Goal: Transaction & Acquisition: Obtain resource

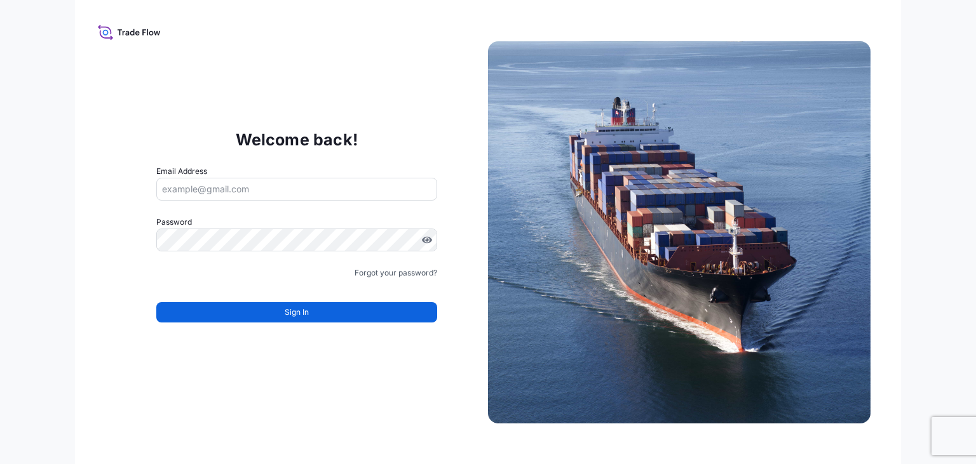
click at [213, 189] on input "Email Address" at bounding box center [296, 189] width 281 height 23
type input "M"
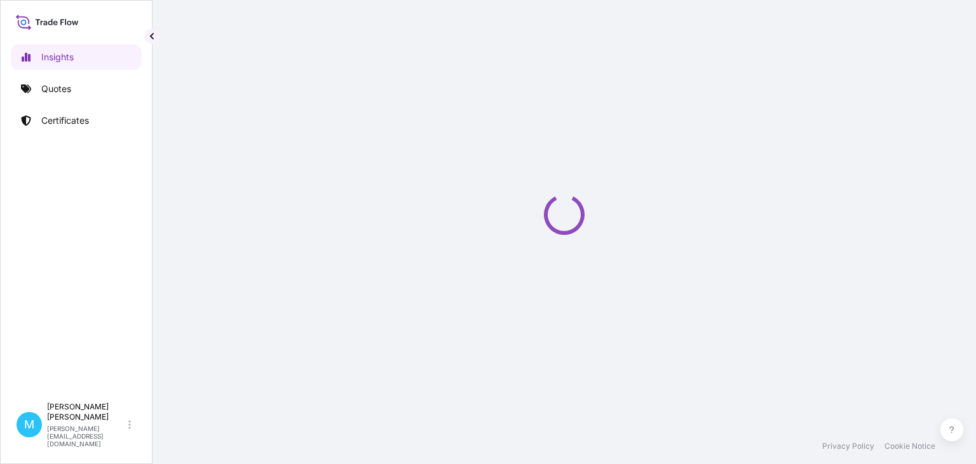
select select "2025"
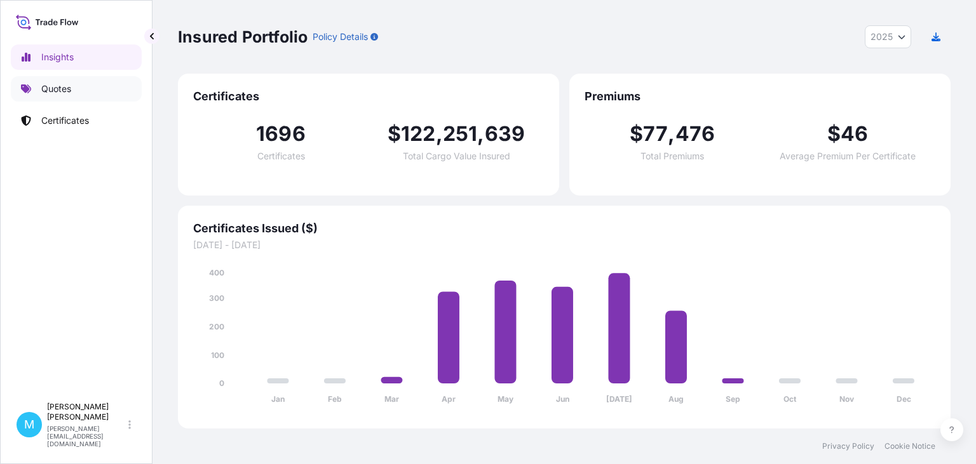
click at [118, 90] on link "Quotes" at bounding box center [76, 88] width 131 height 25
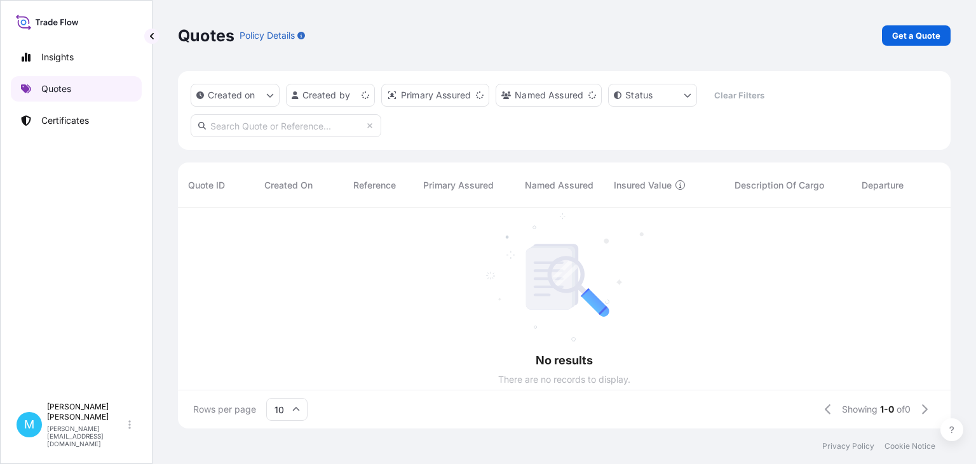
scroll to position [227, 773]
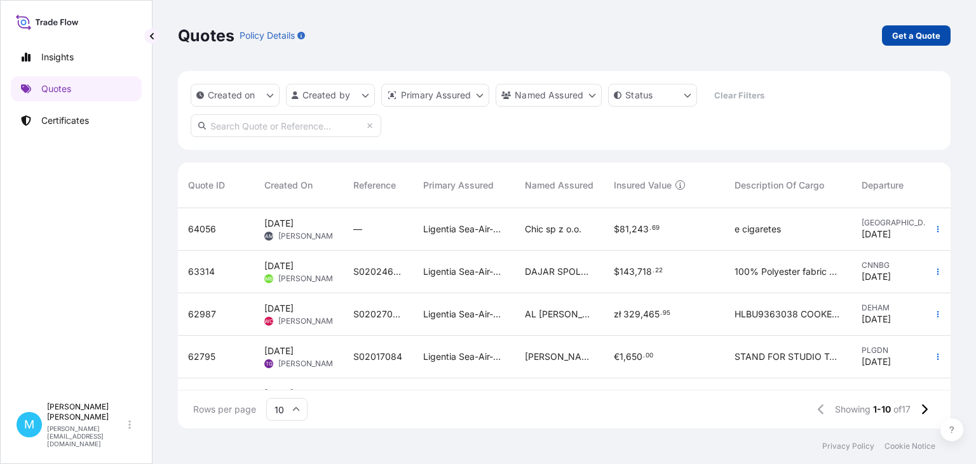
click at [904, 32] on p "Get a Quote" at bounding box center [916, 35] width 48 height 13
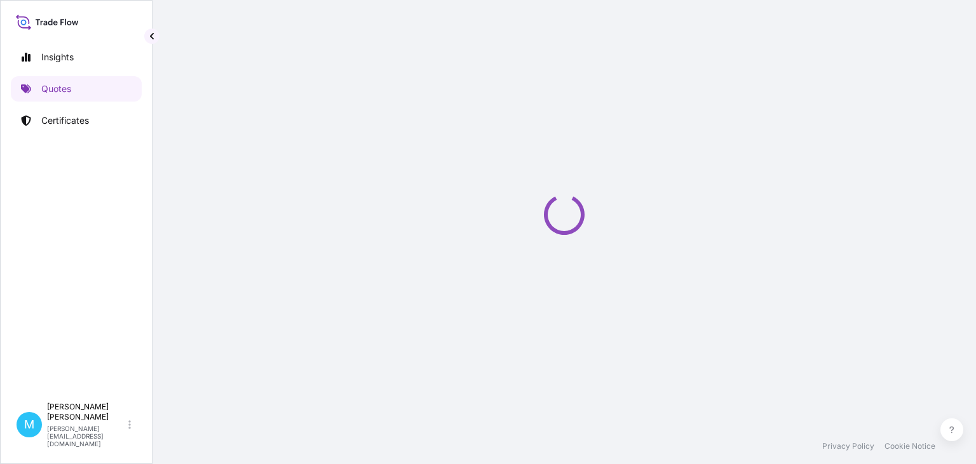
select select "Sea"
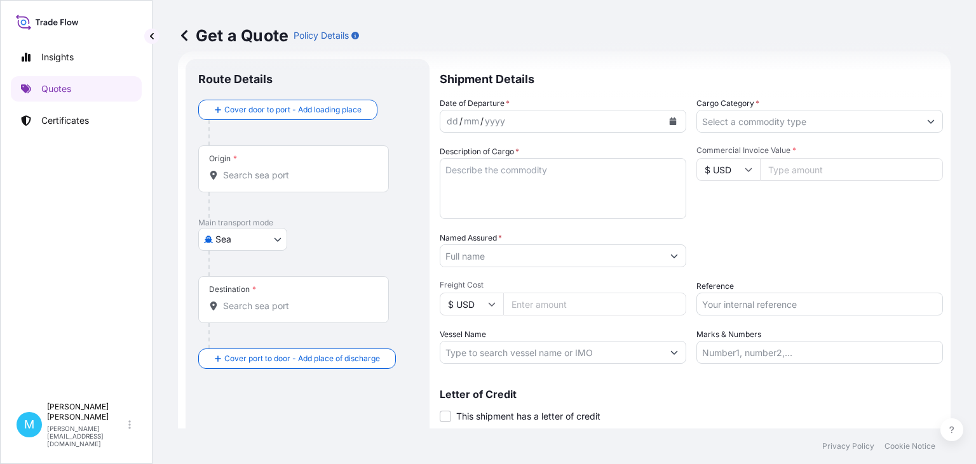
scroll to position [20, 0]
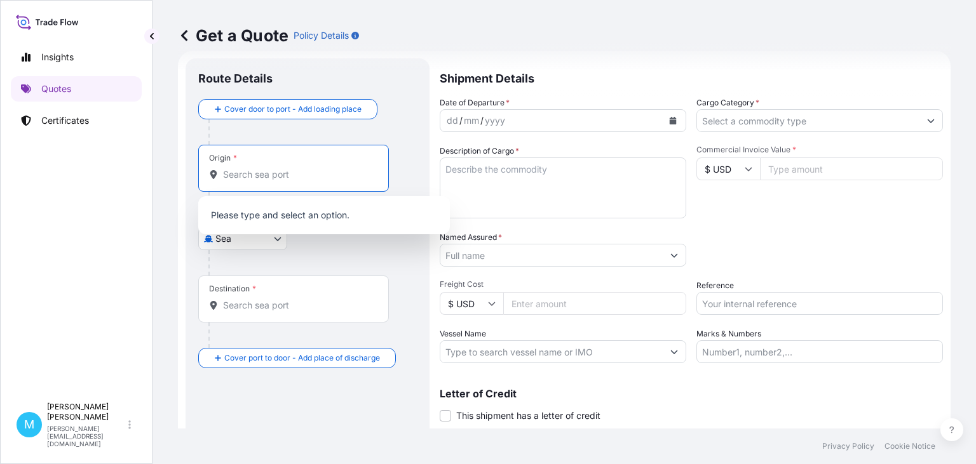
click at [278, 177] on input "Origin *" at bounding box center [298, 174] width 150 height 13
click at [248, 173] on input "Origin * Please select an origin" at bounding box center [298, 174] width 150 height 13
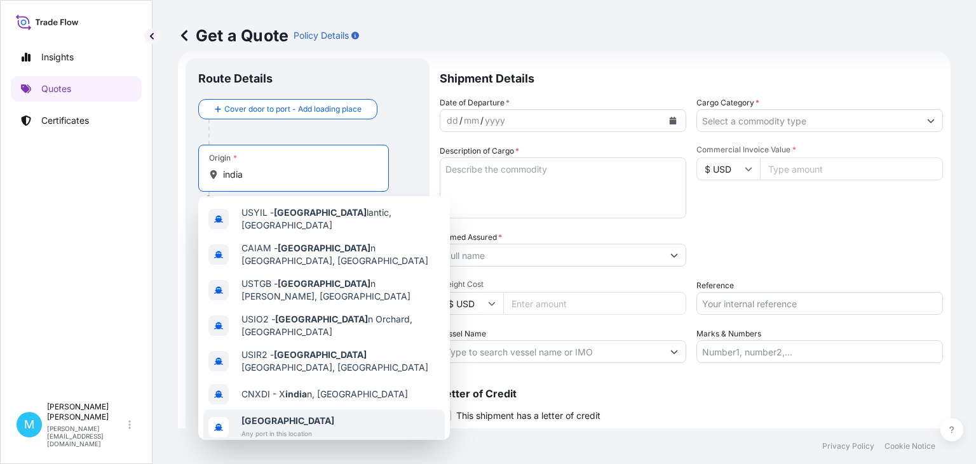
click at [266, 415] on span "[GEOGRAPHIC_DATA]" at bounding box center [287, 421] width 93 height 13
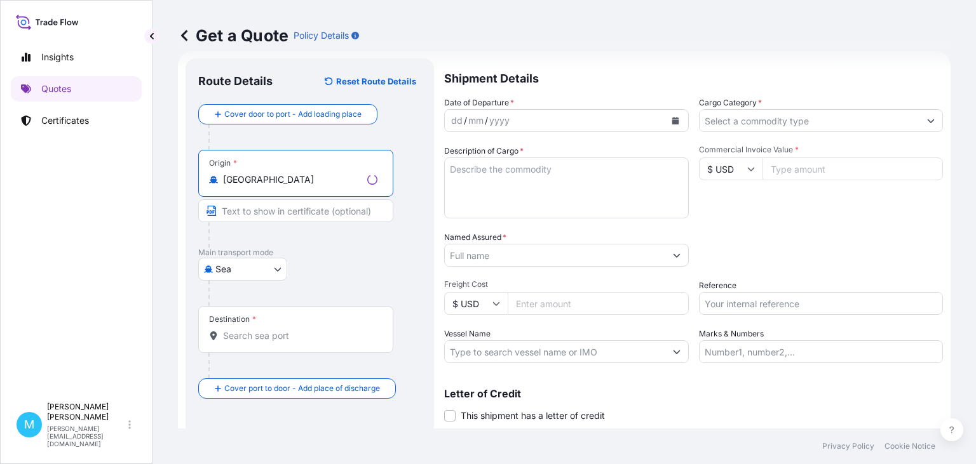
type input "India"
click at [255, 330] on input "Destination *" at bounding box center [300, 336] width 154 height 13
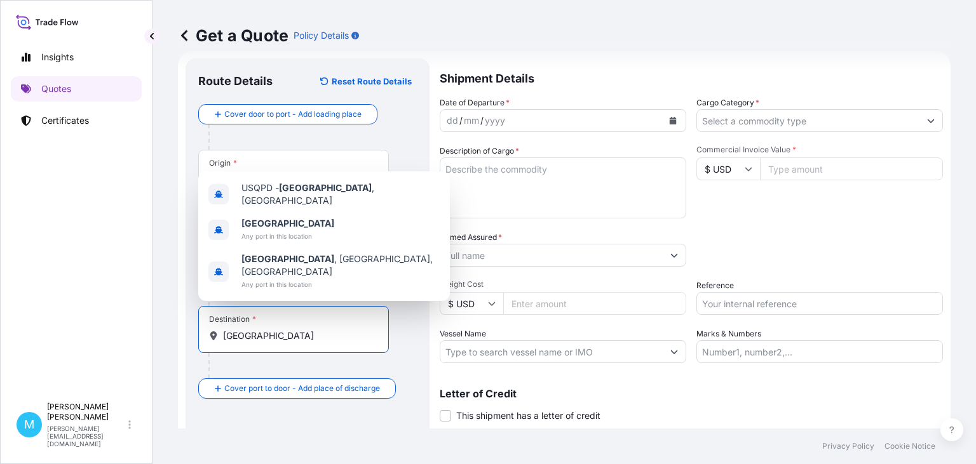
type input "poland"
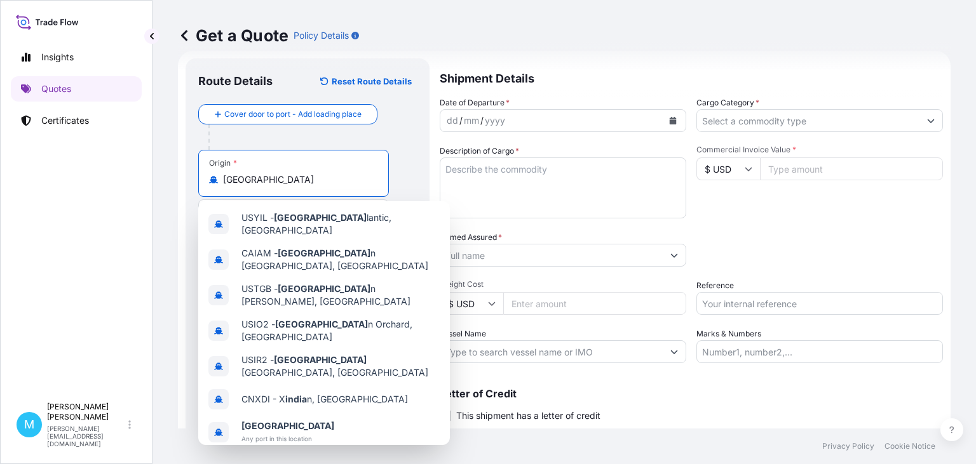
drag, startPoint x: 291, startPoint y: 179, endPoint x: 128, endPoint y: 173, distance: 163.4
click at [223, 173] on input "India" at bounding box center [298, 179] width 150 height 13
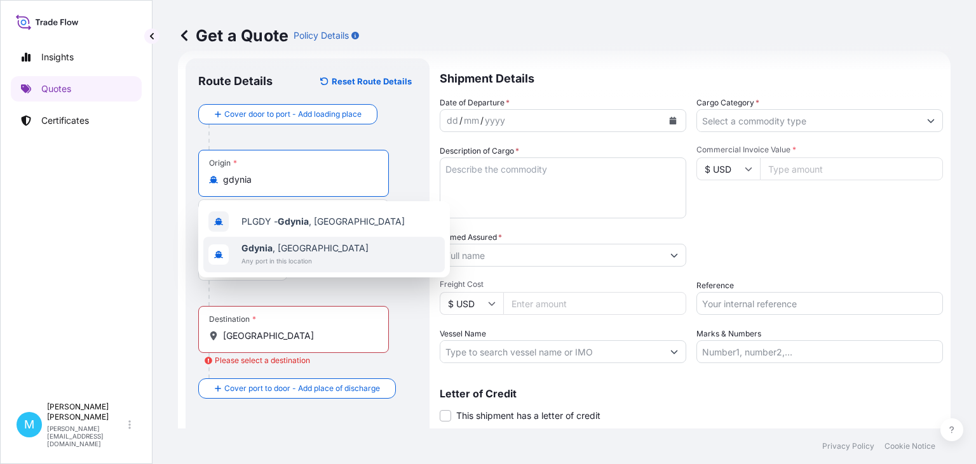
click at [280, 252] on span "Gdynia , Poland" at bounding box center [304, 248] width 127 height 13
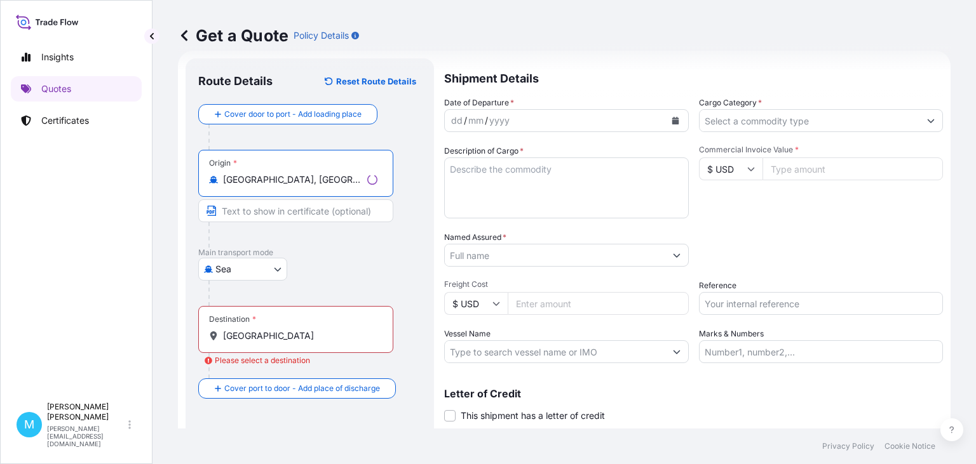
type input "Gdynia, Poland"
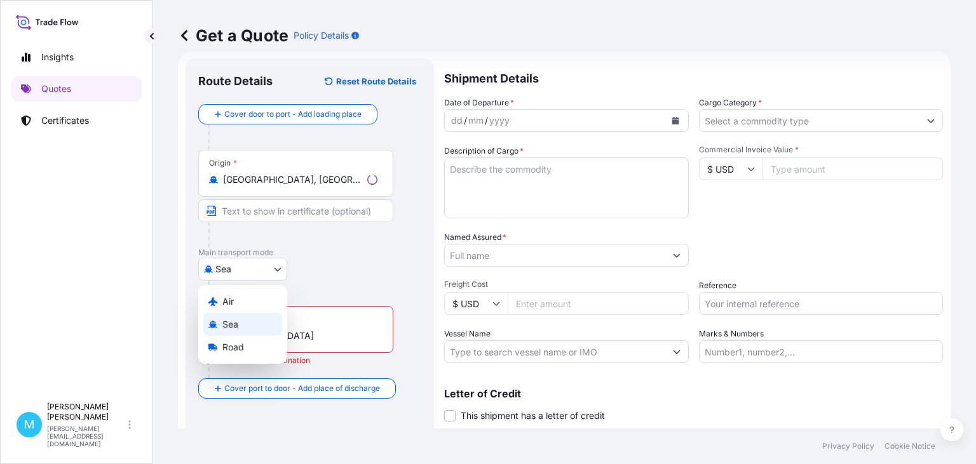
click at [283, 273] on body "0 options available. 2 options available. Insights Quotes Certificates M Monika…" at bounding box center [488, 232] width 976 height 464
click at [245, 349] on div "Road" at bounding box center [242, 347] width 79 height 23
select select "Road"
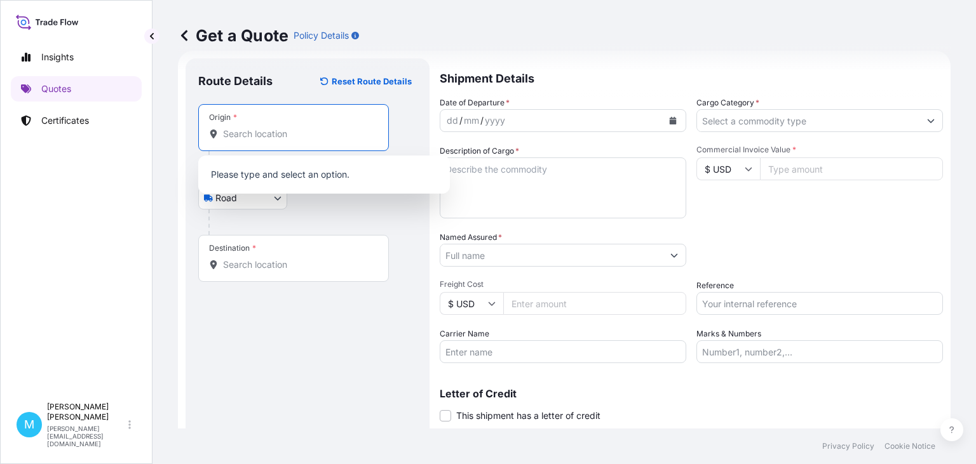
click at [292, 137] on input "Origin *" at bounding box center [298, 134] width 150 height 13
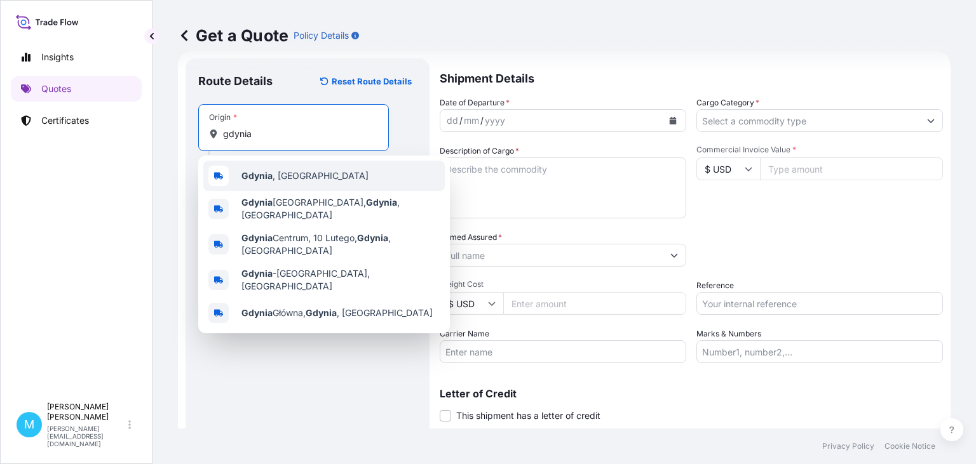
click at [283, 181] on span "Gdynia , Poland" at bounding box center [304, 176] width 127 height 13
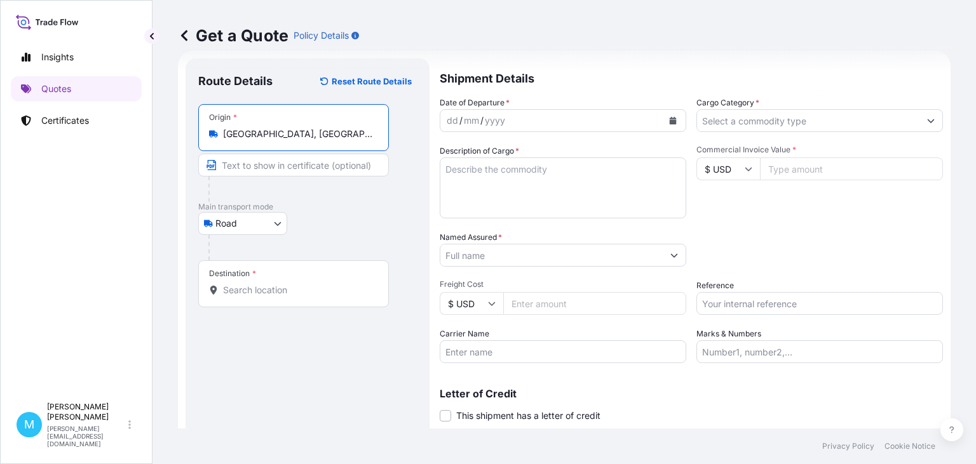
type input "Gdynia, Poland"
click at [263, 299] on div "Destination *" at bounding box center [293, 283] width 191 height 47
click at [263, 297] on input "Destination *" at bounding box center [298, 290] width 150 height 13
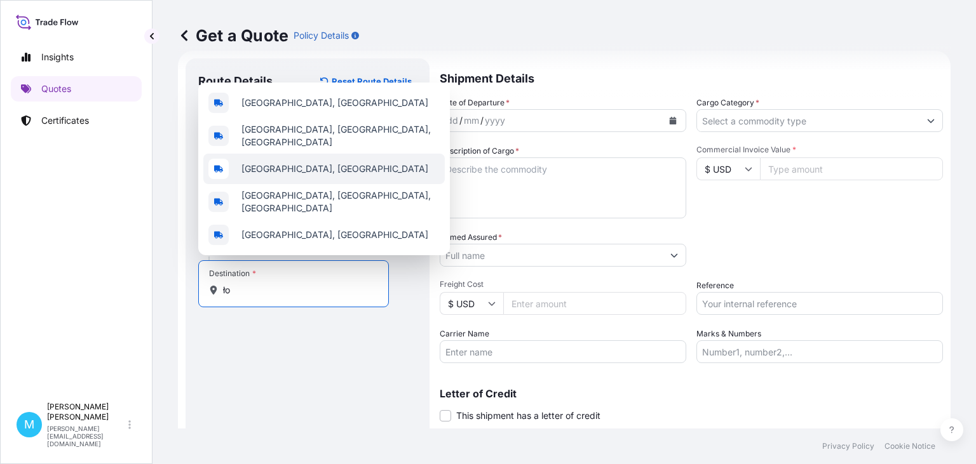
click at [286, 180] on div "Łódź, Poland" at bounding box center [323, 169] width 241 height 30
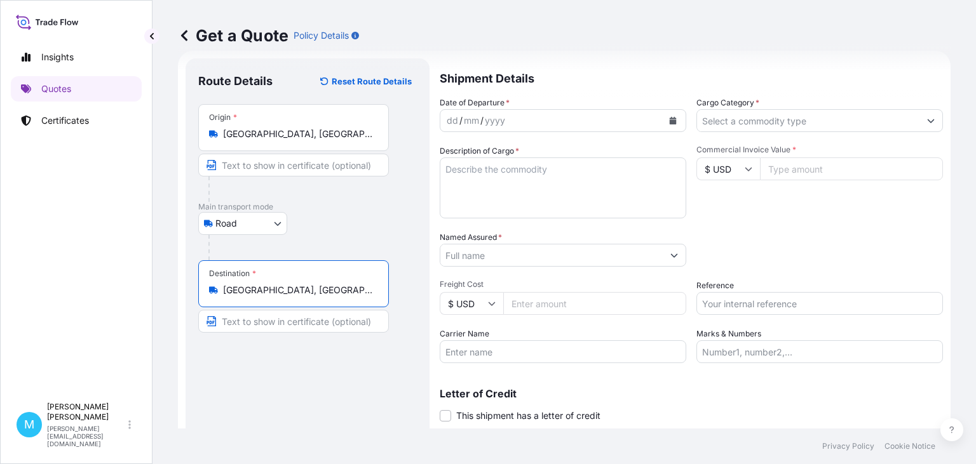
type input "Łódź, Poland"
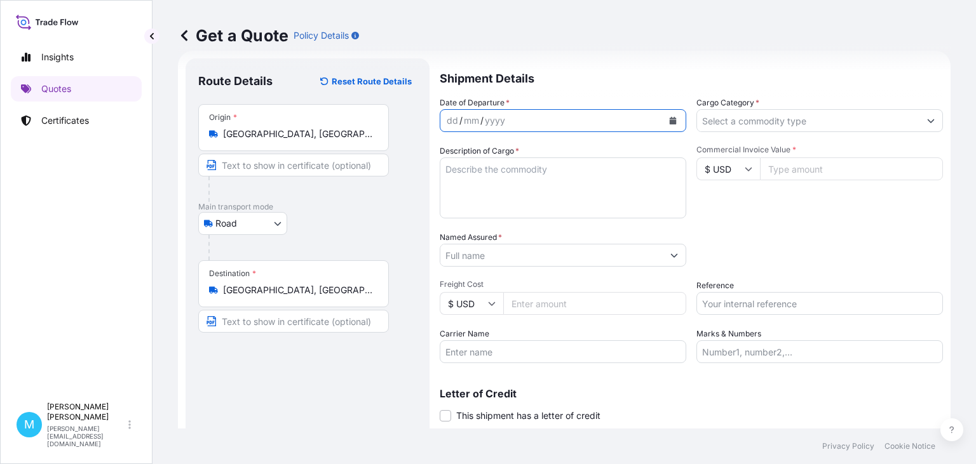
click at [675, 119] on icon "Calendar" at bounding box center [673, 121] width 8 height 8
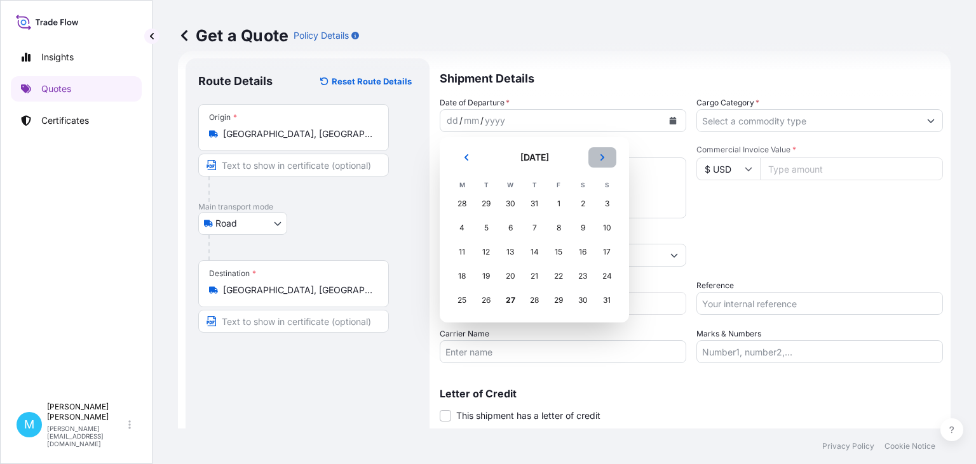
click at [601, 159] on icon "Next" at bounding box center [602, 158] width 8 height 8
click at [576, 255] on div "20" at bounding box center [582, 252] width 23 height 23
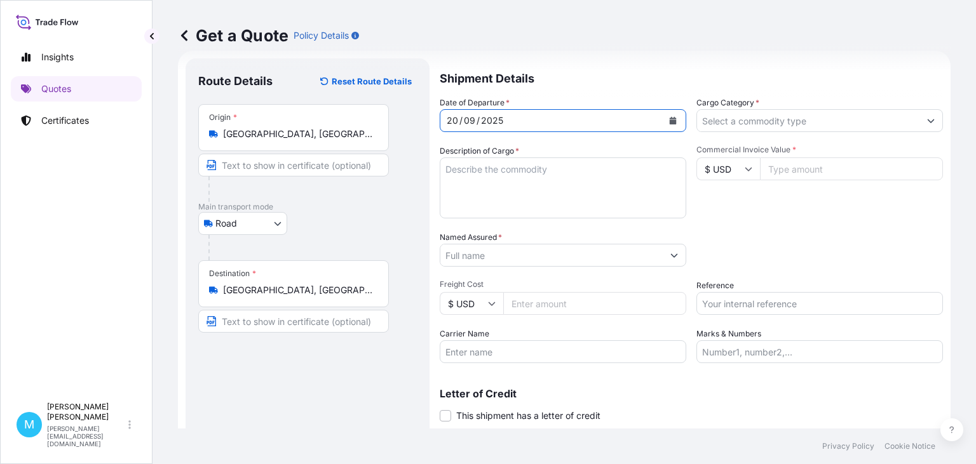
click at [487, 169] on textarea "Description of Cargo *" at bounding box center [563, 188] width 246 height 61
click at [454, 169] on textarea "Description of Cargo *" at bounding box center [563, 188] width 246 height 61
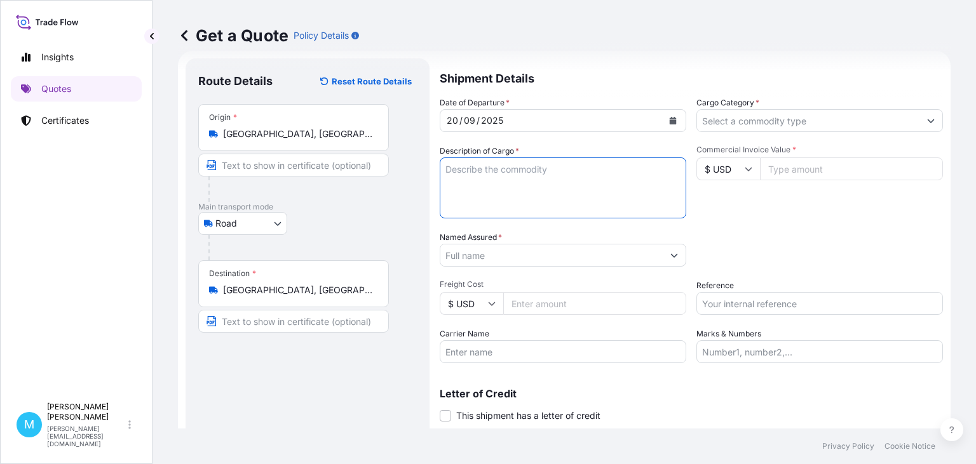
paste textarea "KKFU8094745"
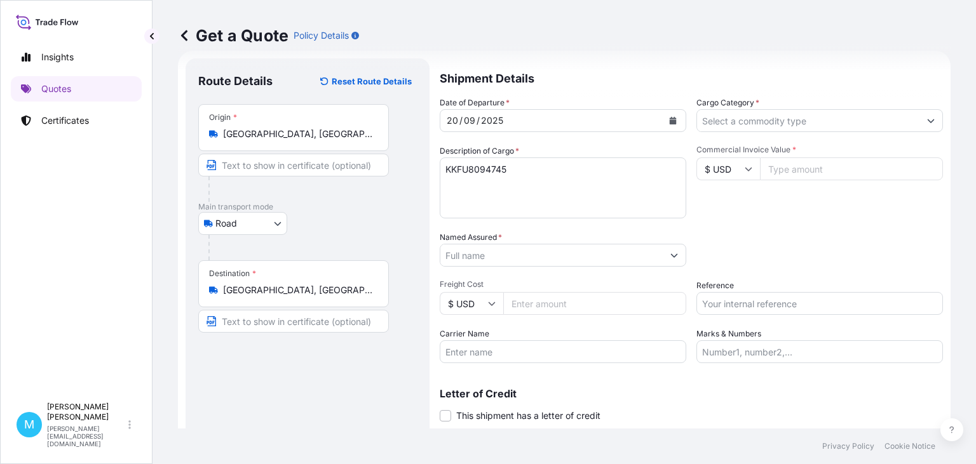
click at [519, 168] on textarea "KKFU8094745" at bounding box center [563, 188] width 246 height 61
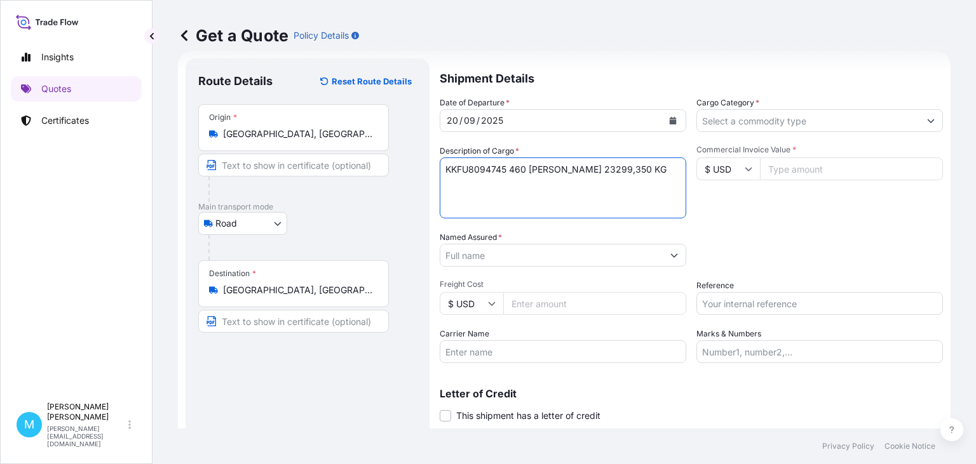
click at [513, 170] on textarea "KKFU8094745 460 BALES 23299,350 KG" at bounding box center [563, 188] width 246 height 61
click at [675, 168] on textarea "KKFU8094745 IN1608745 460 BALES 23299,350 KG" at bounding box center [563, 188] width 246 height 61
type textarea "KKFU8094745 IN1608745 460 BALES 23299,350 KG || PP WOVEN SACKS"
click at [461, 258] on input "Named Assured *" at bounding box center [551, 255] width 222 height 23
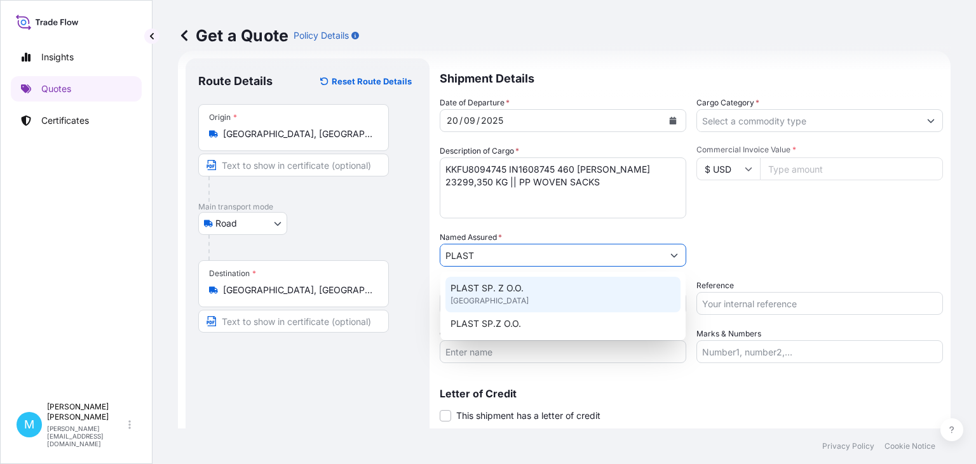
click at [511, 291] on span "PLAST SP. Z O.O." at bounding box center [486, 288] width 73 height 13
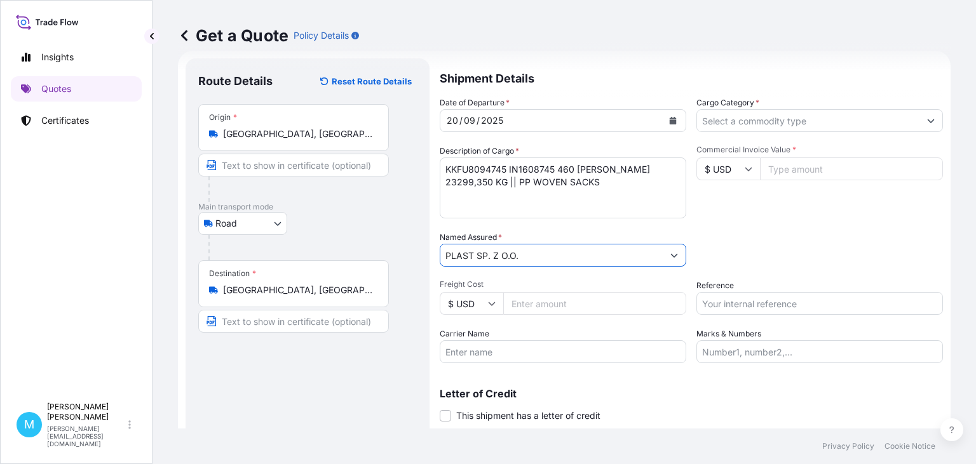
type input "PLAST SP. Z O.O."
click at [757, 124] on input "Cargo Category *" at bounding box center [808, 120] width 222 height 23
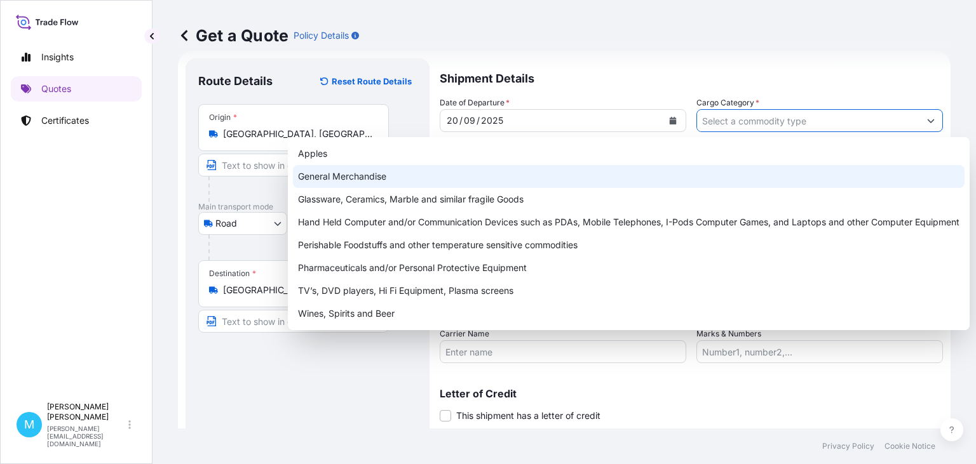
click at [333, 175] on div "General Merchandise" at bounding box center [629, 176] width 672 height 23
type input "General Merchandise"
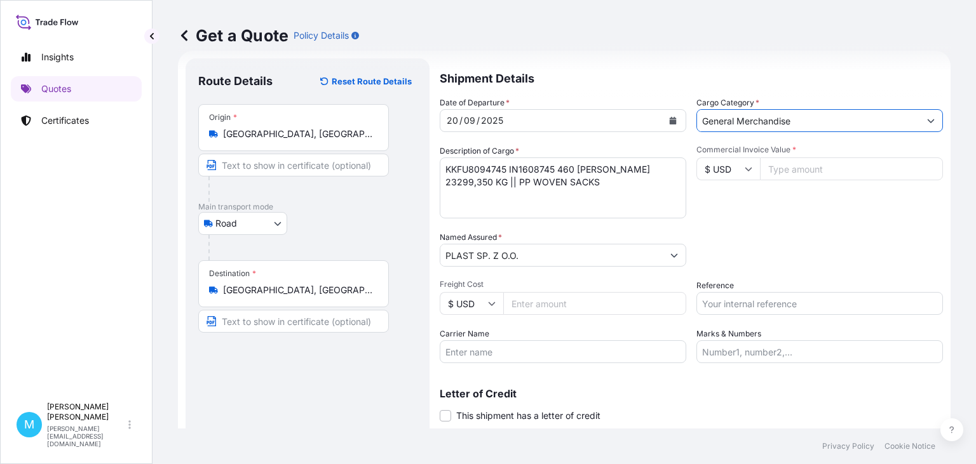
click at [798, 166] on input "Commercial Invoice Value *" at bounding box center [851, 169] width 183 height 23
click at [809, 172] on input "Commercial Invoice Value *" at bounding box center [851, 169] width 183 height 23
click at [783, 168] on input "Commercial Invoice Value *" at bounding box center [851, 169] width 183 height 23
click at [769, 168] on input "Commercial Invoice Value *" at bounding box center [851, 169] width 183 height 23
click at [814, 165] on input "Commercial Invoice Value *" at bounding box center [851, 169] width 183 height 23
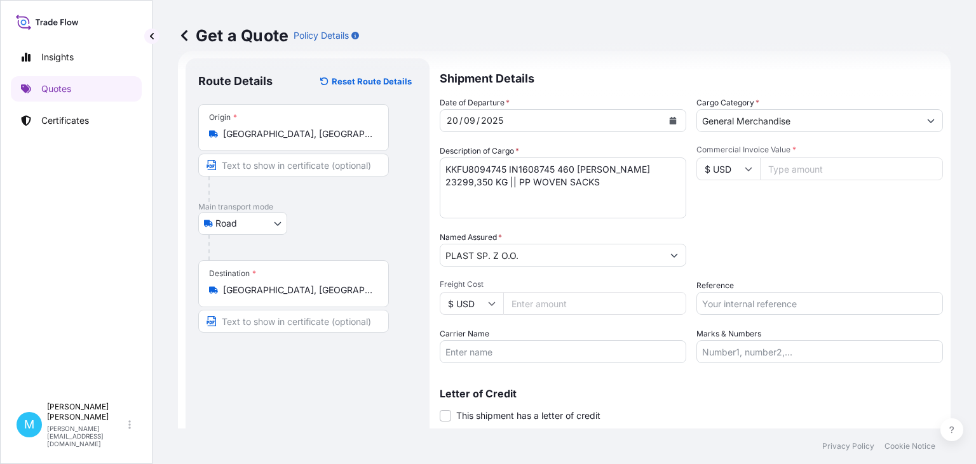
click at [796, 171] on input "Commercial Invoice Value *" at bounding box center [851, 169] width 183 height 23
type input "38887.25"
click at [715, 300] on input "Reference" at bounding box center [819, 303] width 246 height 23
click at [480, 195] on textarea "KKFU8094745 IN1608745 460 BALES 23299,350 KG || PP WOVEN SACKS" at bounding box center [563, 188] width 246 height 61
click at [539, 184] on textarea "KKFU8094745 IN1608745 460 BALES 23299,350 KG || PP WOVEN SACKS" at bounding box center [563, 188] width 246 height 61
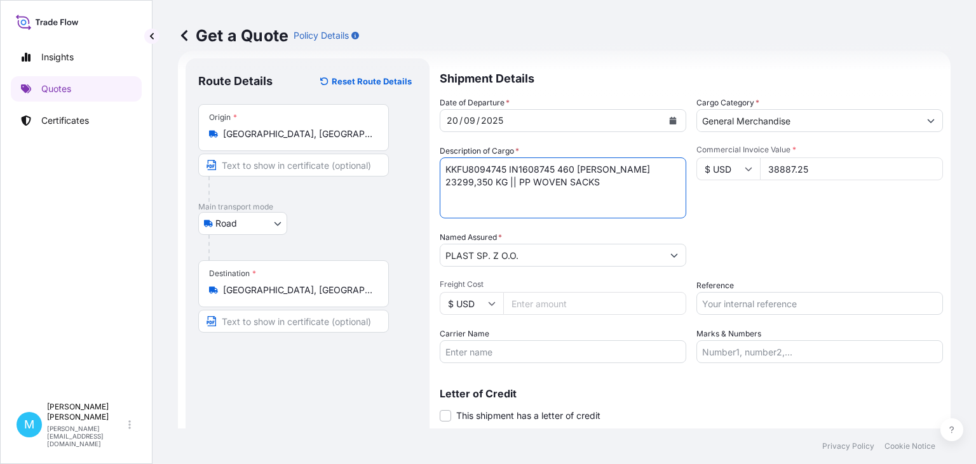
paste textarea "numeru referencyjnego"
click at [496, 196] on textarea "KKFU8094745 IN1608745 460 BALES 23299,350 KG || PP WOVEN SACKS NR REF:" at bounding box center [563, 188] width 246 height 61
paste textarea "KL/25-02/06"
type textarea "KKFU8094745 IN1608745 460 BALES 23299,350 KG || PP WOVEN SACKS NR REF: KL/25-02…"
click at [726, 304] on input "Reference" at bounding box center [819, 303] width 246 height 23
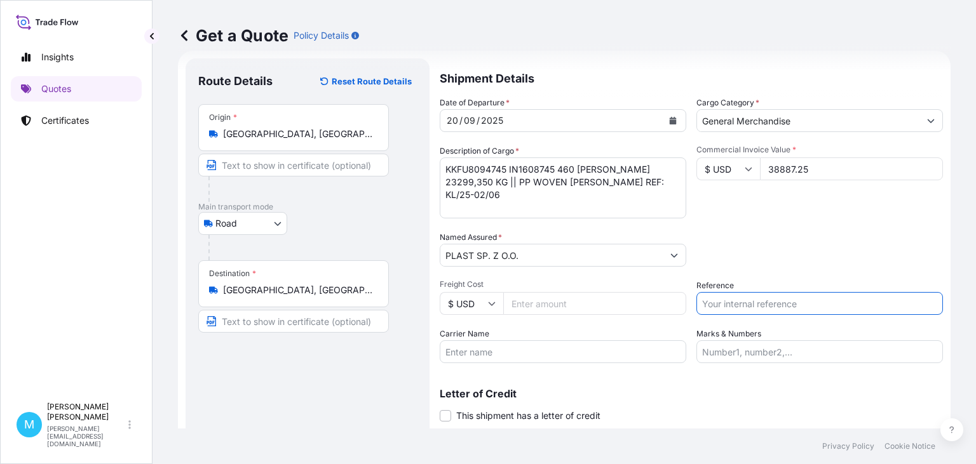
paste input "B00053096"
type input "B00053096"
click at [548, 180] on textarea "KKFU8094745 IN1608745 460 BALES 23299,350 KG || PP WOVEN SACKS NR REF: KL/25-02…" at bounding box center [563, 188] width 246 height 61
click at [487, 197] on textarea "KKFU8094745 IN1608745 460 BALES 23299,350 KG || PP WOVEN SACKS TRASA: NR REF: K…" at bounding box center [563, 188] width 246 height 61
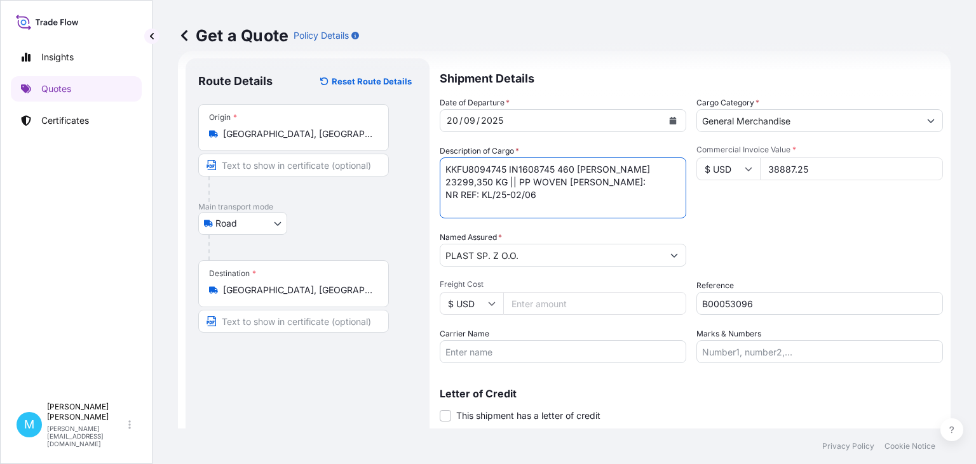
paste textarea "Gdynia – Łódź/Zgierz"
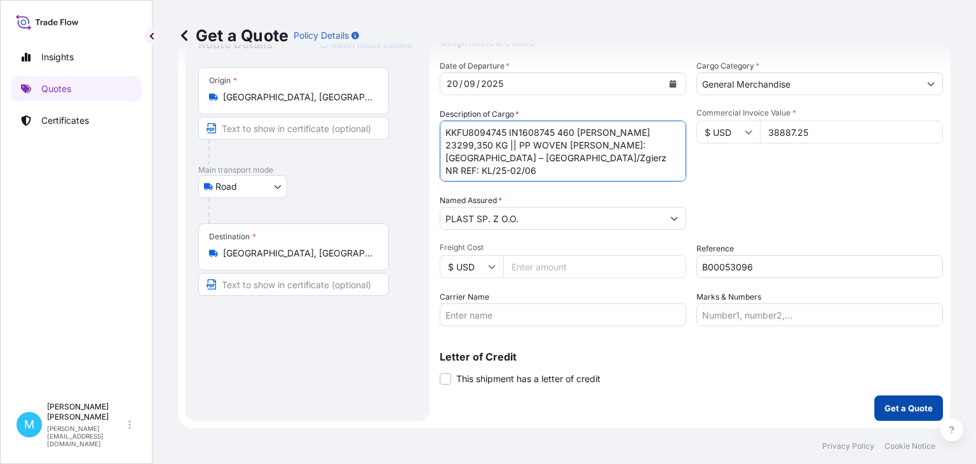
type textarea "KKFU8094745 IN1608745 460 BALES 23299,350 KG || PP WOVEN SACKS TRASA: Gdynia – …"
click at [889, 409] on p "Get a Quote" at bounding box center [908, 408] width 48 height 13
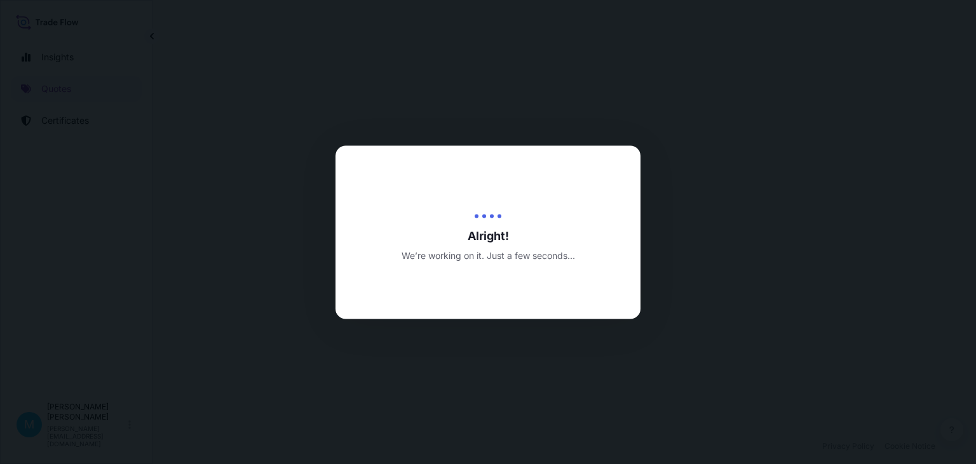
select select "Road"
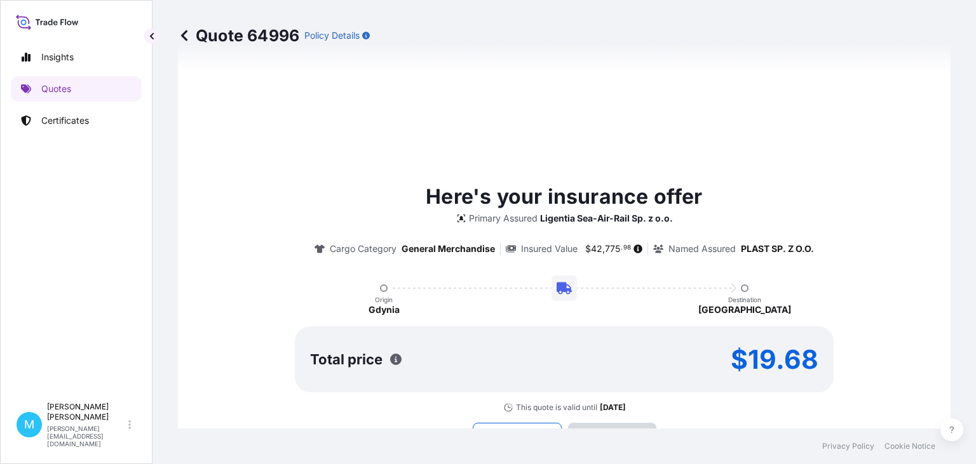
type input "27/08/2025"
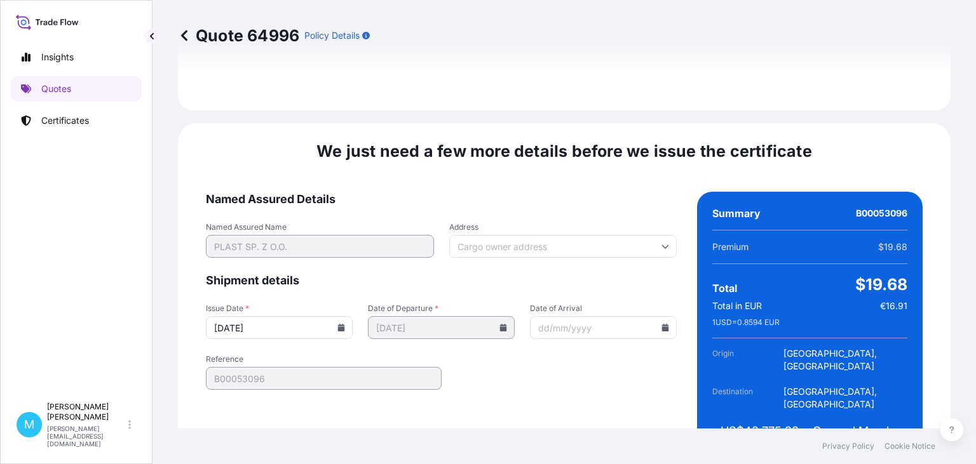
scroll to position [1473, 0]
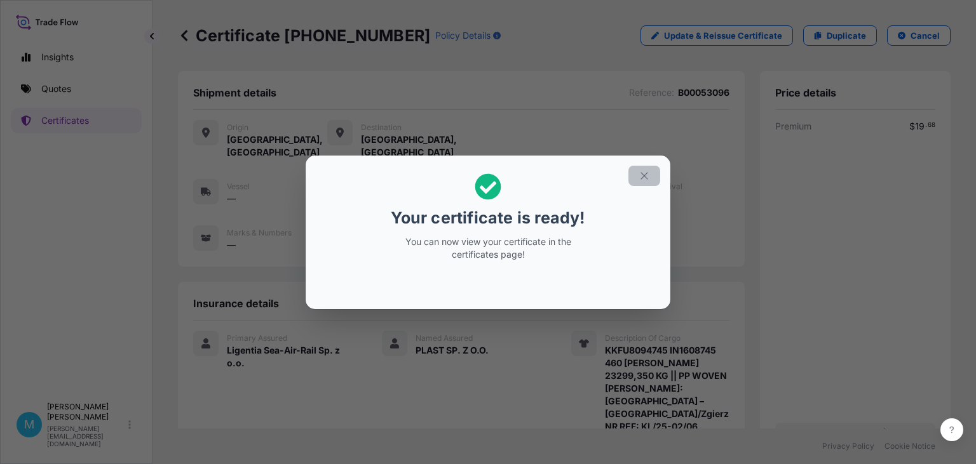
click at [641, 180] on icon "button" at bounding box center [643, 175] width 11 height 11
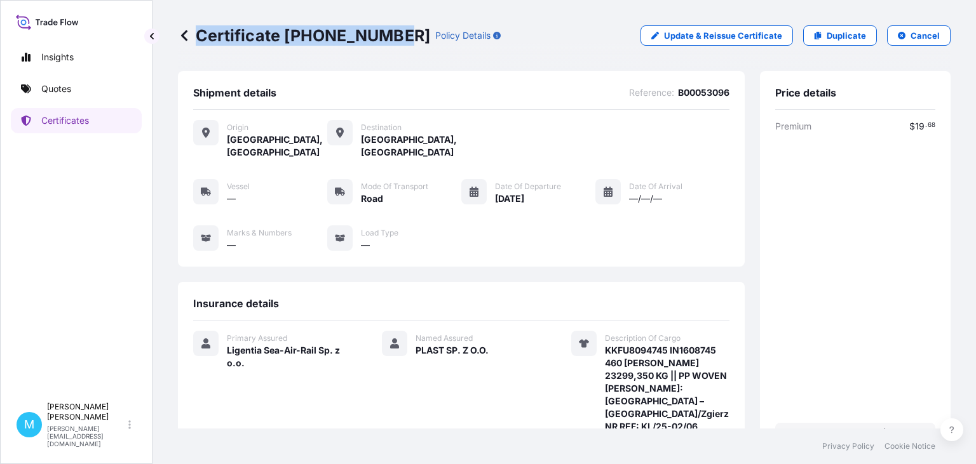
drag, startPoint x: 395, startPoint y: 33, endPoint x: 198, endPoint y: 36, distance: 197.6
click at [198, 36] on div "Certificate 31440-1736-1 Policy Details" at bounding box center [339, 35] width 323 height 20
copy p "Certificate 31440-1736-1"
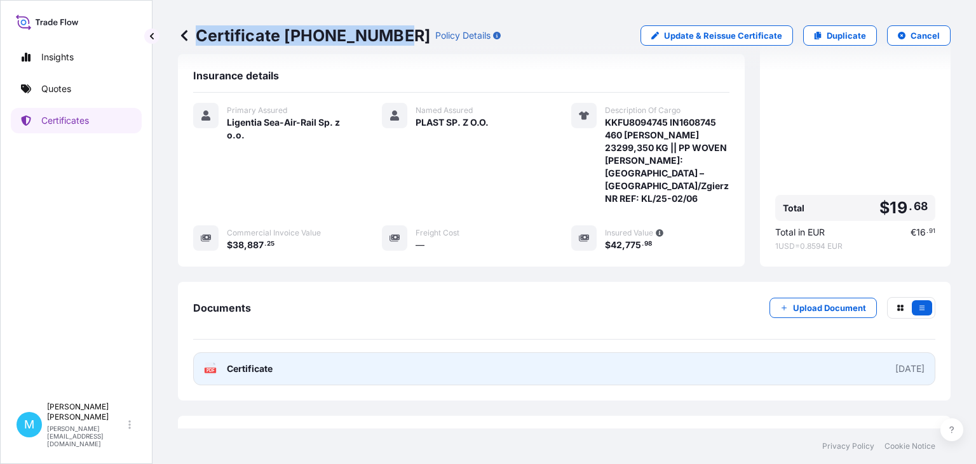
click at [318, 353] on link "PDF Certificate 2025-08-27" at bounding box center [564, 369] width 742 height 33
